Goal: Task Accomplishment & Management: Manage account settings

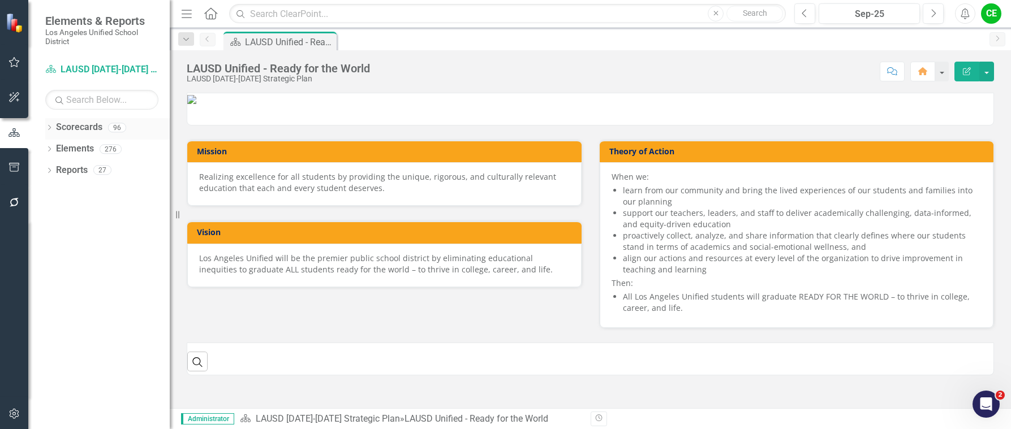
click at [49, 127] on icon "Dropdown" at bounding box center [49, 129] width 8 height 6
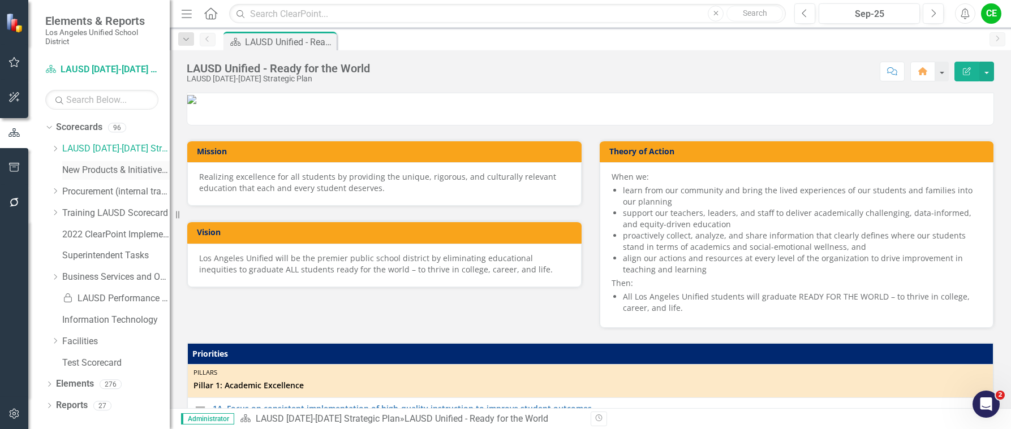
click at [92, 168] on link "New Products & Initiatives 2025-26" at bounding box center [115, 170] width 107 height 13
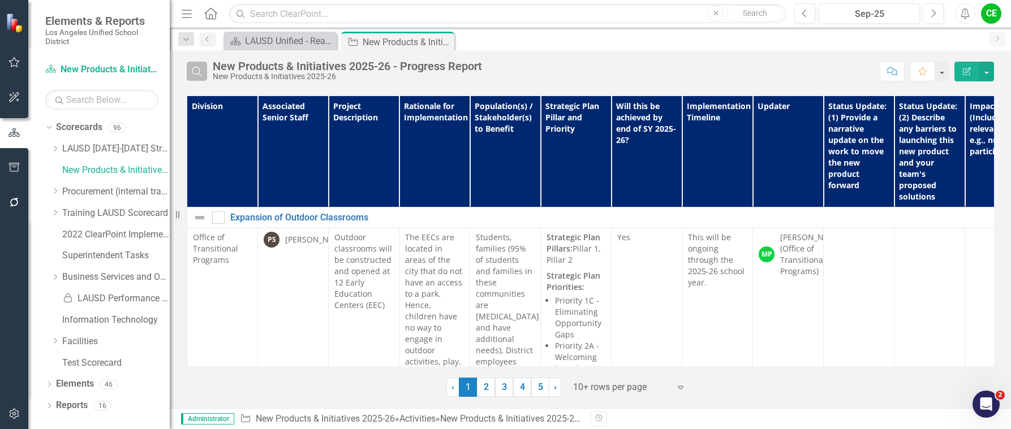
click at [199, 69] on icon "button" at bounding box center [197, 72] width 10 height 10
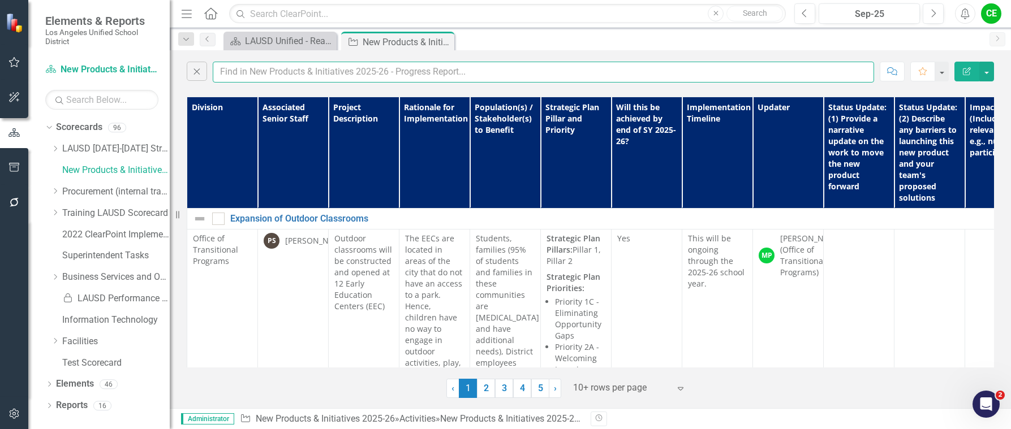
click at [258, 72] on input "text" at bounding box center [543, 72] width 661 height 21
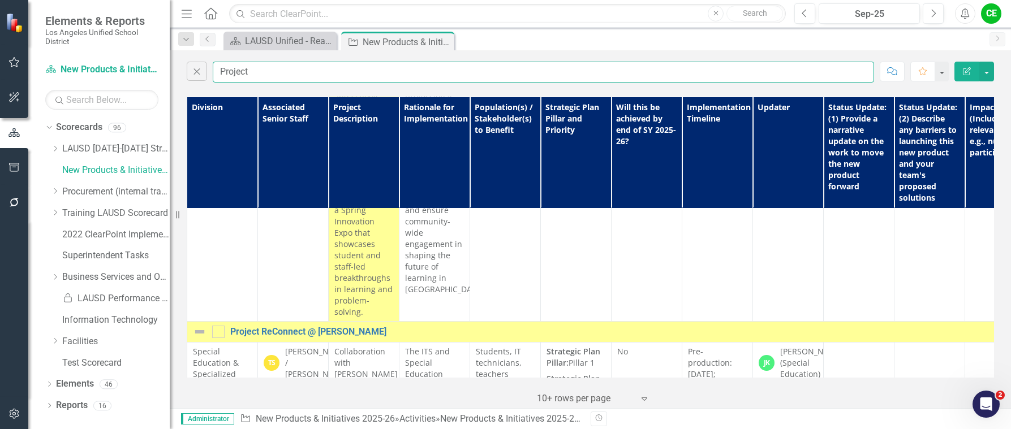
scroll to position [1980, 0]
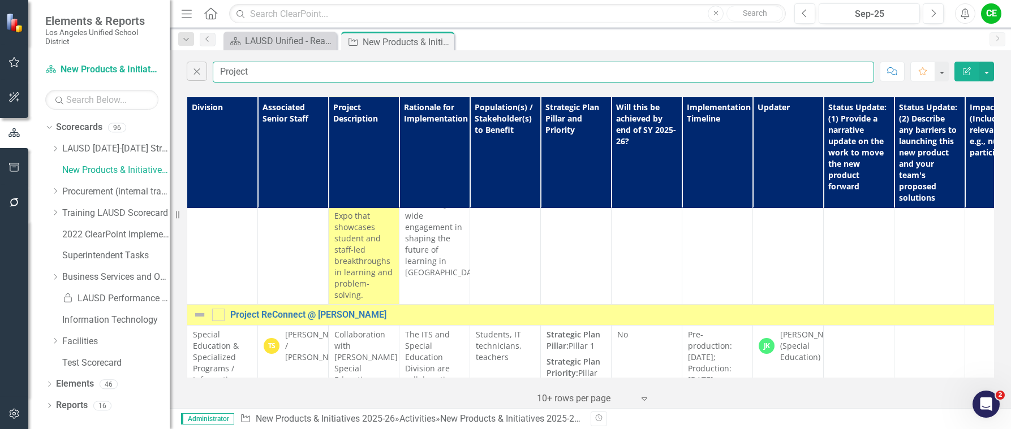
type input "Project"
click at [637, 329] on div "No" at bounding box center [646, 336] width 59 height 14
click at [637, 329] on div "No" at bounding box center [646, 334] width 59 height 11
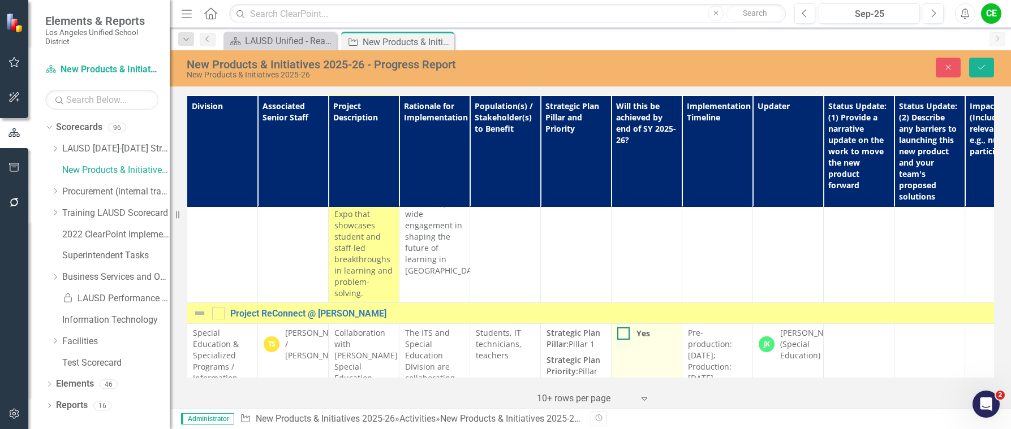
click at [618, 328] on div at bounding box center [623, 334] width 12 height 12
click at [618, 328] on input "Yes" at bounding box center [620, 331] width 7 height 7
checkbox input "true"
click at [985, 69] on icon "Save" at bounding box center [981, 67] width 10 height 8
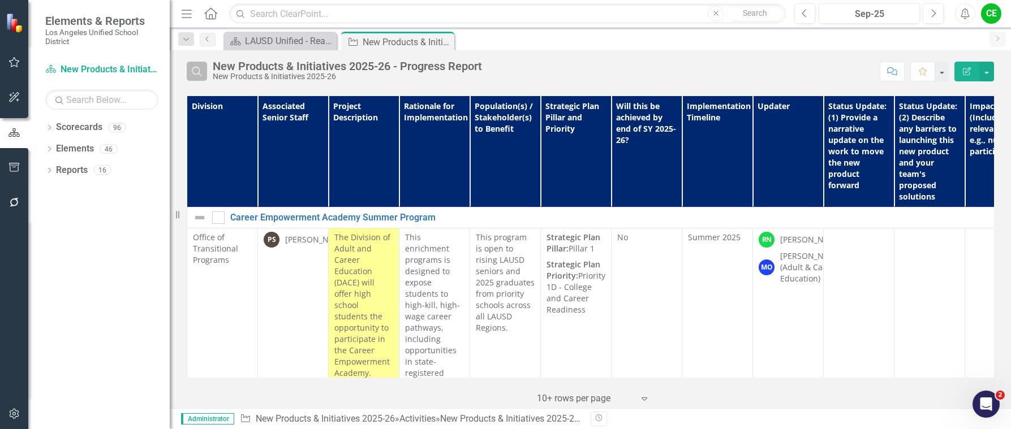
click at [199, 72] on icon "Search" at bounding box center [197, 71] width 12 height 10
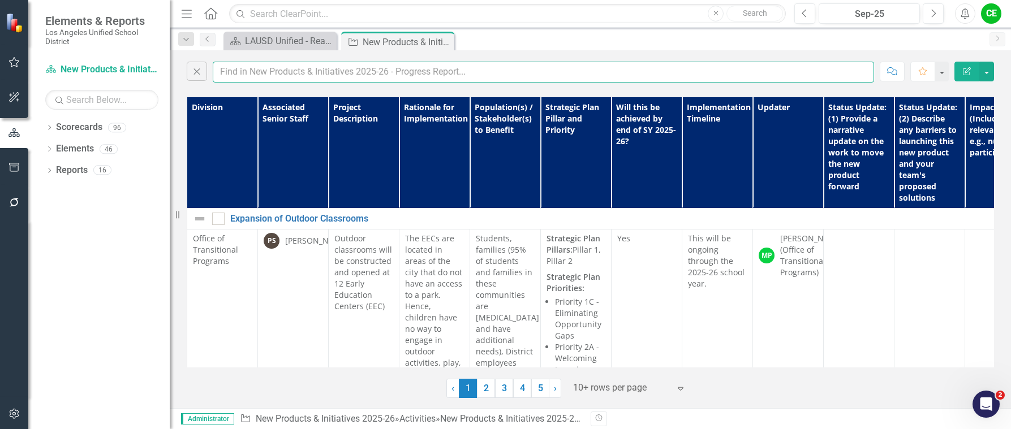
click at [250, 69] on input "text" at bounding box center [543, 72] width 661 height 21
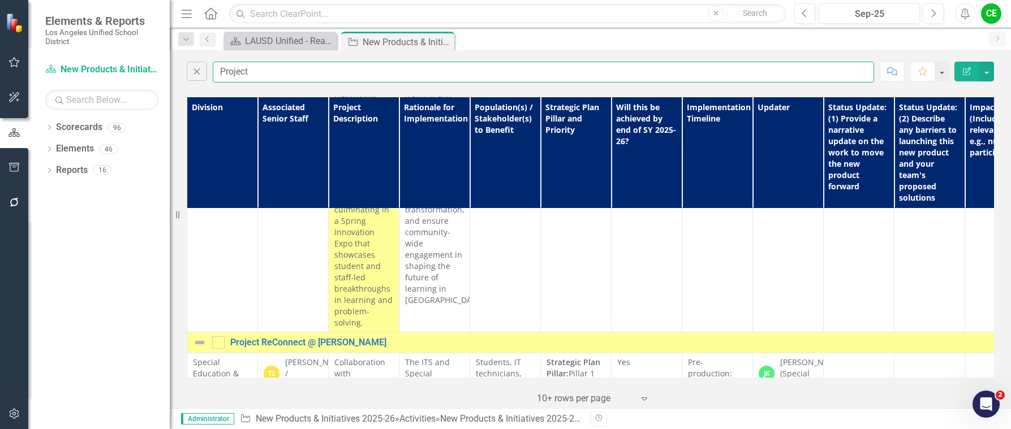
scroll to position [1980, 0]
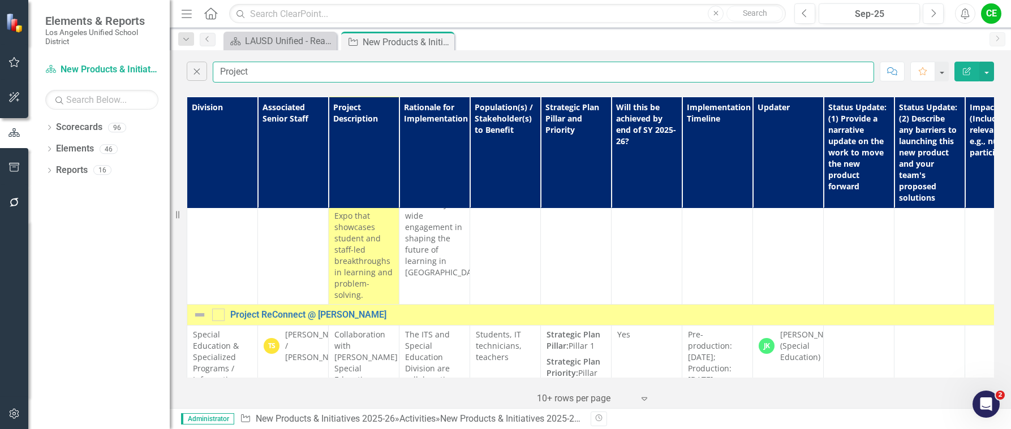
type input "Project"
click at [989, 77] on button "button" at bounding box center [986, 72] width 15 height 20
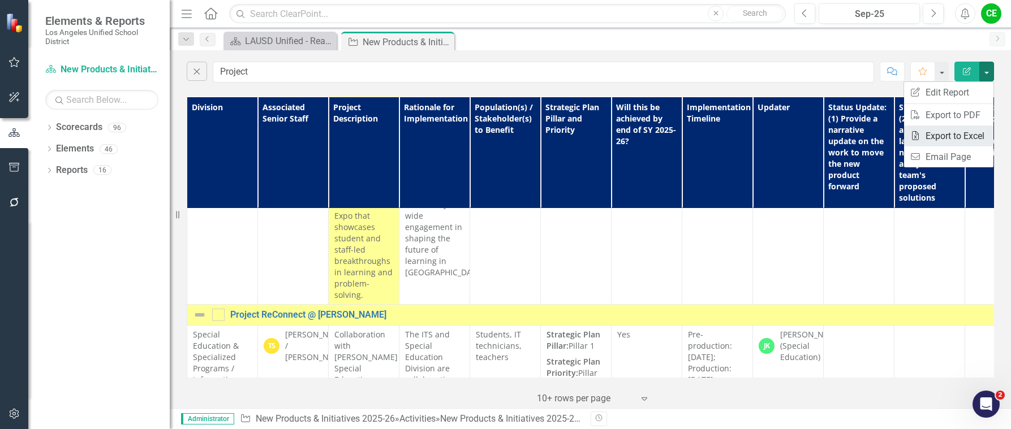
click at [948, 133] on link "Excel Export to Excel" at bounding box center [948, 136] width 89 height 21
